Goal: Task Accomplishment & Management: Use online tool/utility

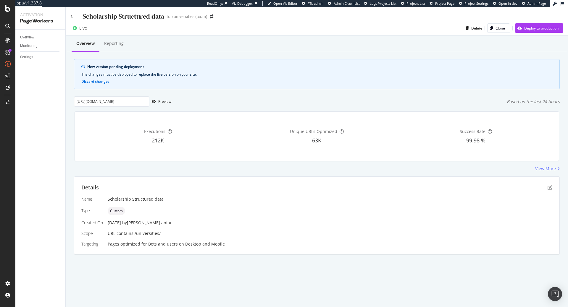
scroll to position [0, 37]
click at [165, 103] on div "Preview" at bounding box center [164, 101] width 13 height 5
click at [550, 189] on icon "pen-to-square" at bounding box center [549, 187] width 5 height 5
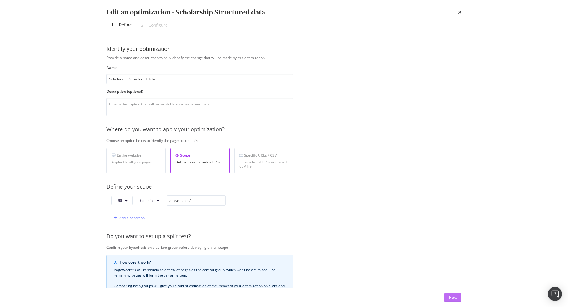
click at [453, 300] on div "Next" at bounding box center [453, 297] width 8 height 5
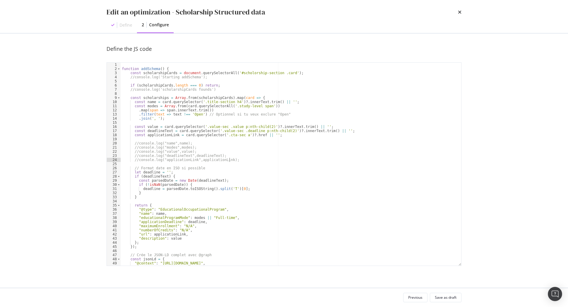
click at [231, 158] on div "function addSchema ( ) { const scholarshipCards = document . querySelectorAll (…" at bounding box center [291, 168] width 340 height 211
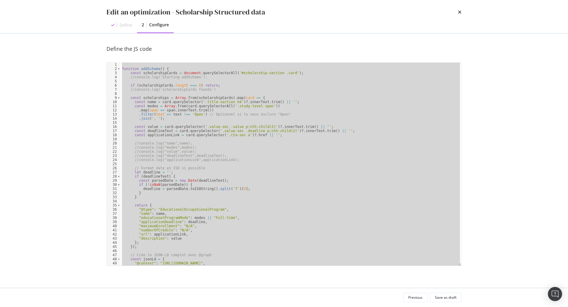
paste textarea "Cursor at row 89"
type textarea "waitForApplySchema();"
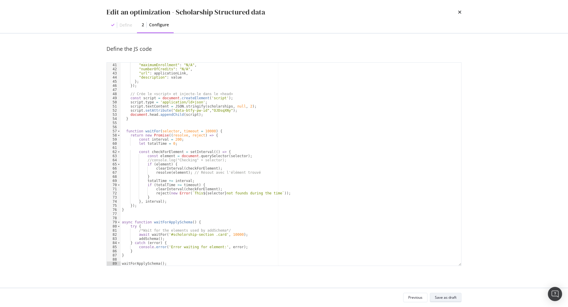
click at [438, 299] on div "Save as draft" at bounding box center [445, 297] width 22 height 5
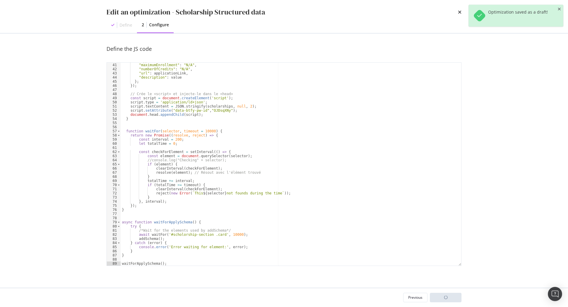
scroll to position [0, 37]
